Goal: Check status

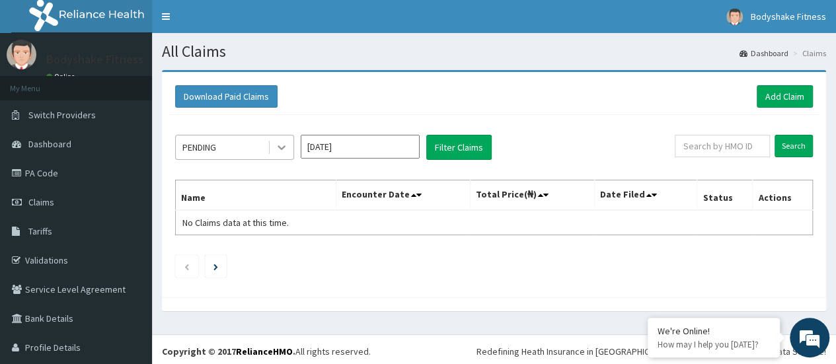
click at [280, 143] on icon at bounding box center [281, 147] width 13 height 13
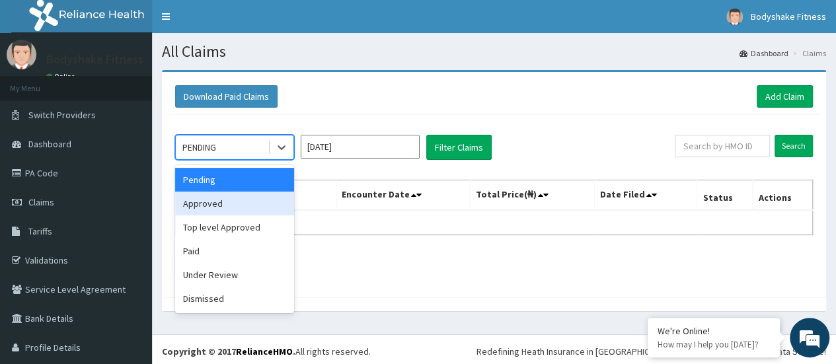
click at [243, 201] on div "Approved" at bounding box center [234, 204] width 119 height 24
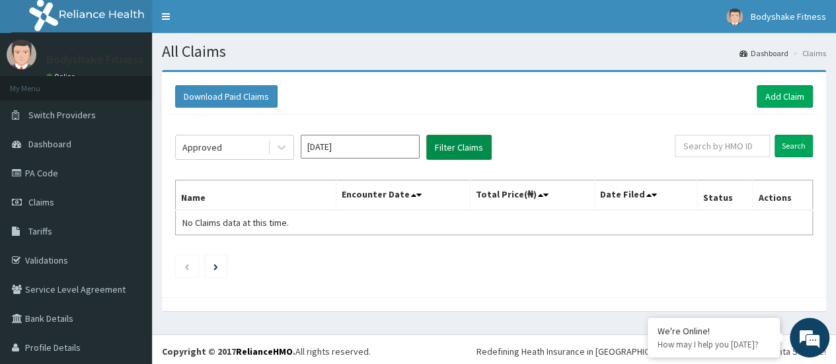
click at [439, 146] on button "Filter Claims" at bounding box center [458, 147] width 65 height 25
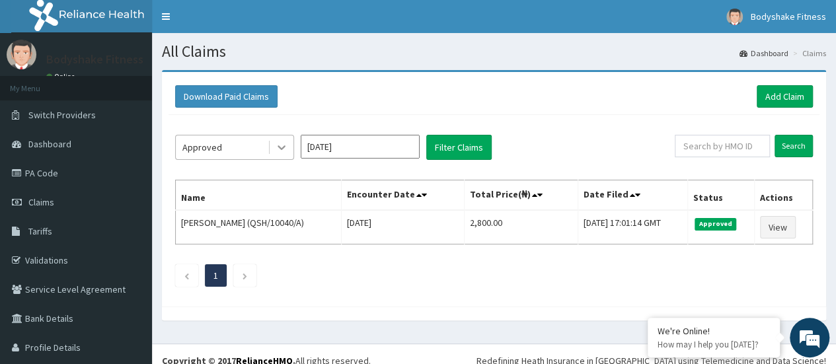
click at [280, 150] on icon at bounding box center [281, 147] width 13 height 13
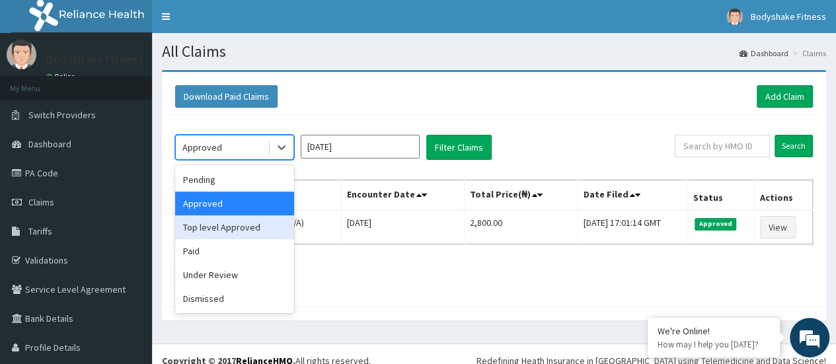
click at [237, 225] on div "Top level Approved" at bounding box center [234, 228] width 119 height 24
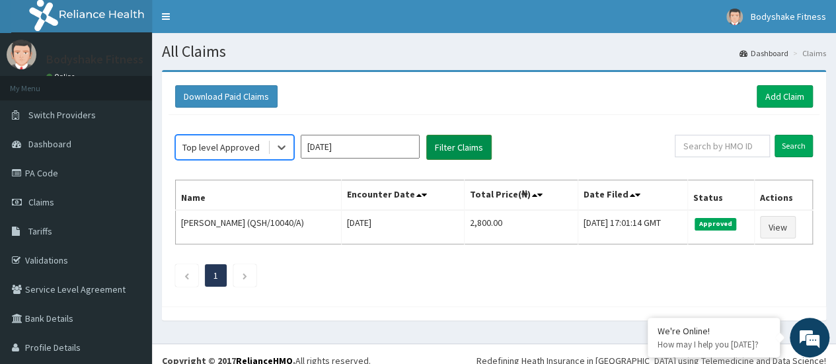
click at [447, 141] on button "Filter Claims" at bounding box center [458, 147] width 65 height 25
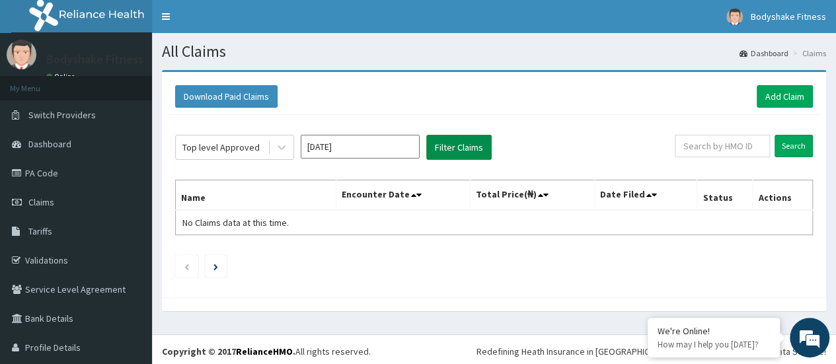
click at [452, 145] on button "Filter Claims" at bounding box center [458, 147] width 65 height 25
